Goal: Use online tool/utility

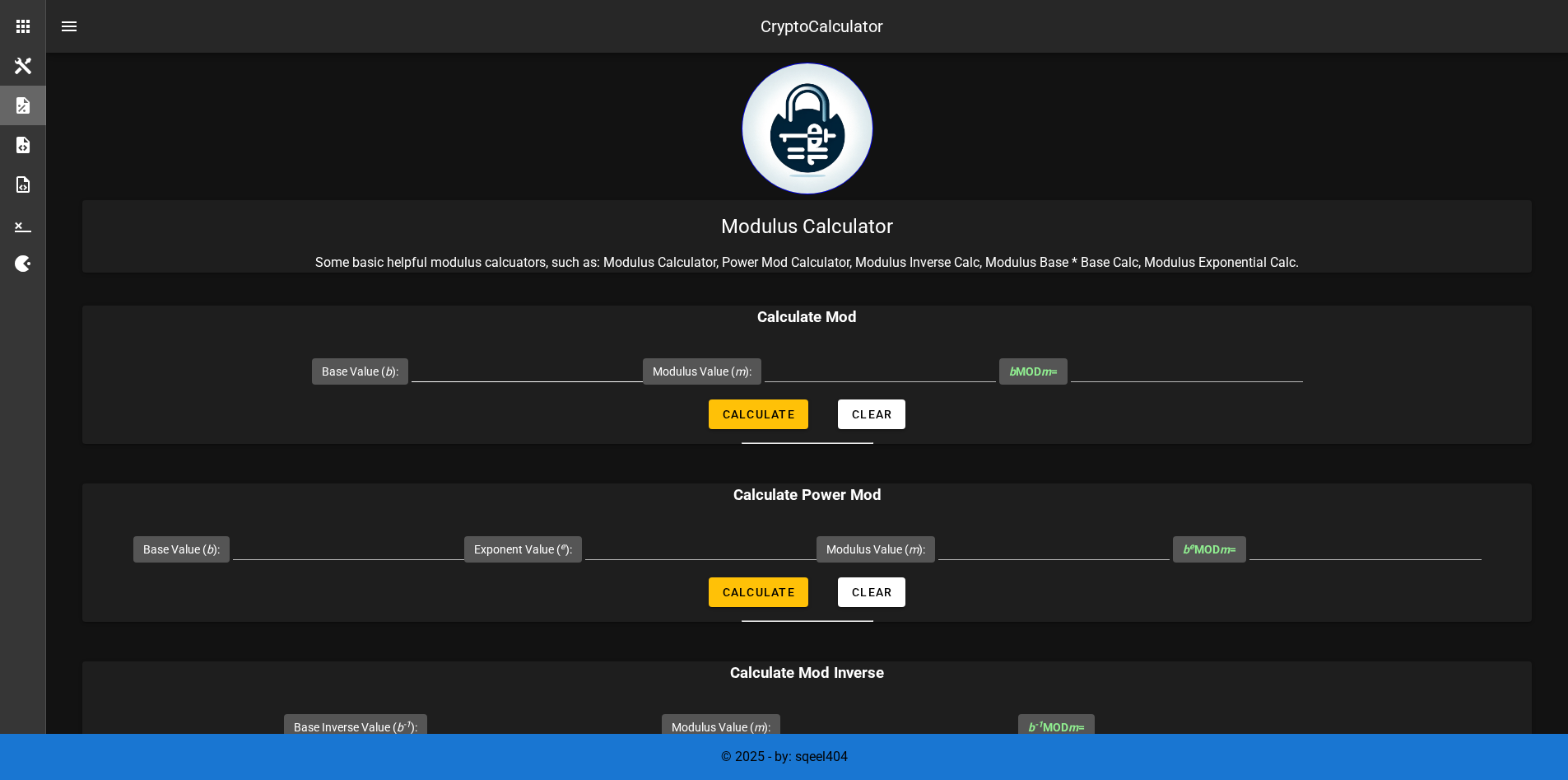
click at [528, 359] on input "Base Value ( b ):" at bounding box center [527, 367] width 232 height 26
click at [806, 363] on input "Modulus Value ( m ):" at bounding box center [880, 367] width 232 height 26
type input "119"
click at [1150, 375] on input "b MOD m =" at bounding box center [1187, 367] width 233 height 26
click at [1158, 371] on input "b MOD m =" at bounding box center [1187, 367] width 233 height 26
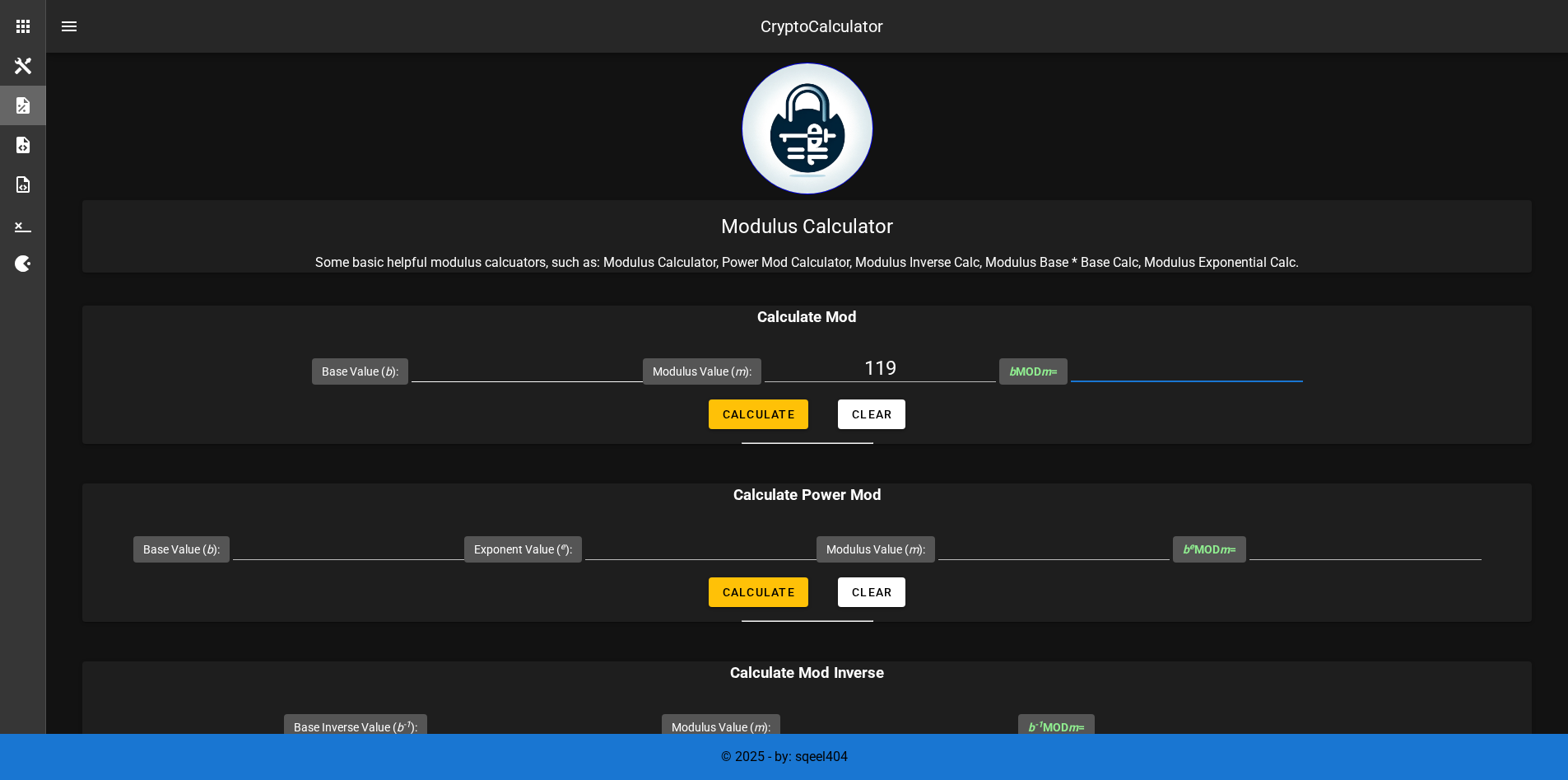
click at [545, 361] on input "Base Value ( b ):" at bounding box center [527, 367] width 232 height 26
type input "2476099"
click at [783, 410] on span "Calculate" at bounding box center [759, 415] width 74 height 14
type input "66"
click at [1051, 366] on icon "m" at bounding box center [1047, 371] width 10 height 14
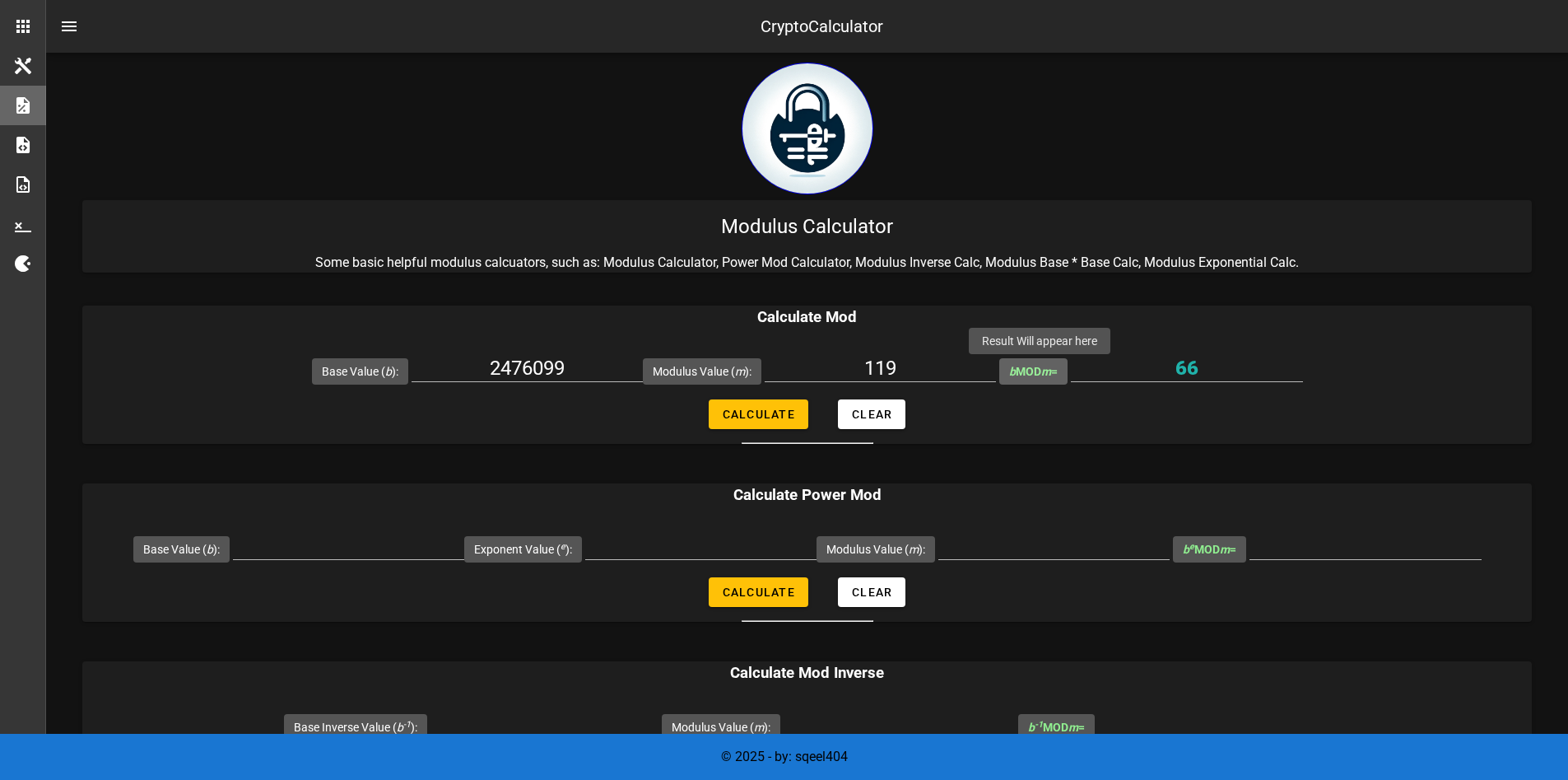
click at [1071, 366] on input "66" at bounding box center [1187, 367] width 233 height 26
